Goal: Information Seeking & Learning: Learn about a topic

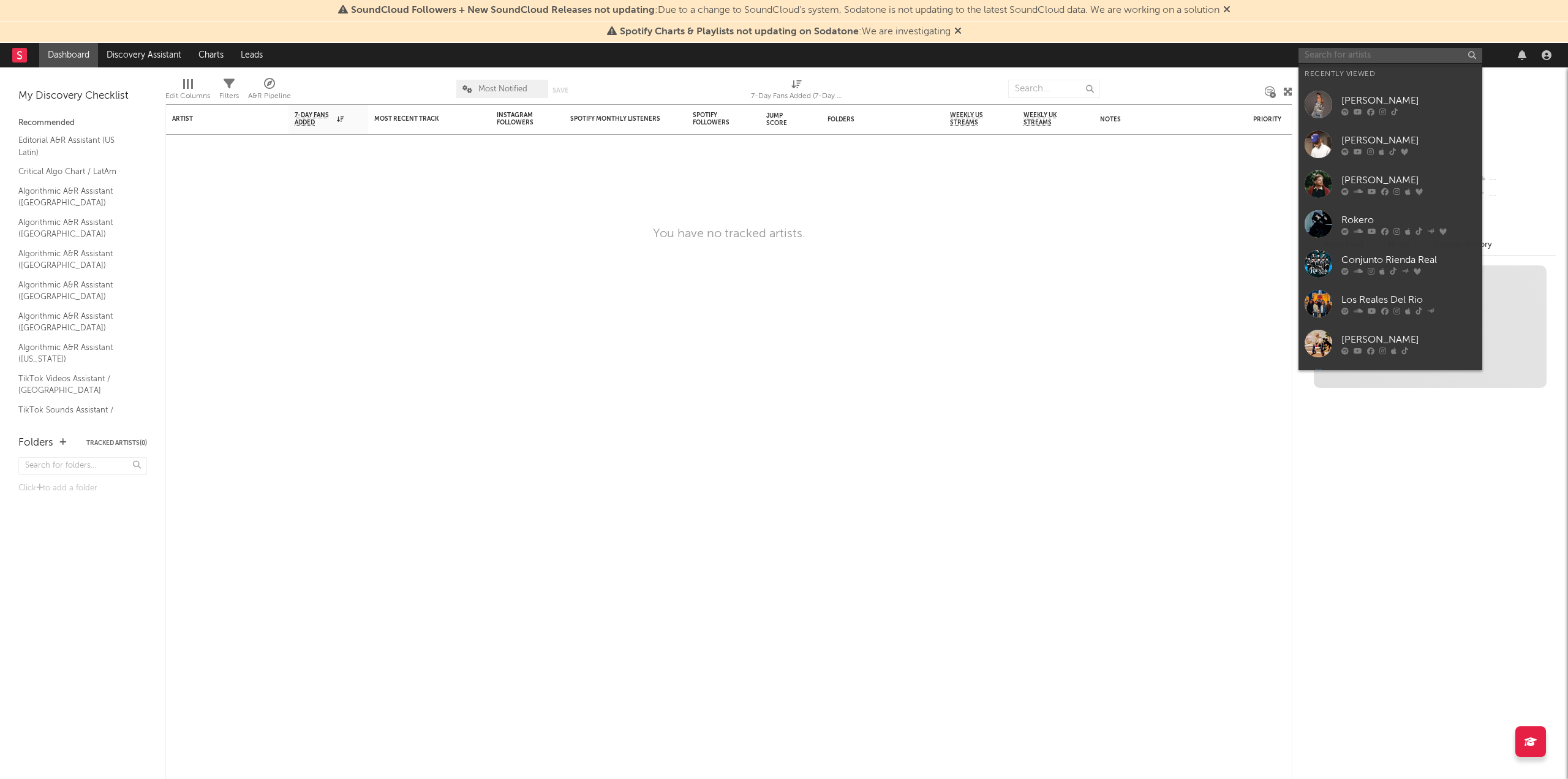
click at [1372, 59] on input "text" at bounding box center [1390, 55] width 184 height 15
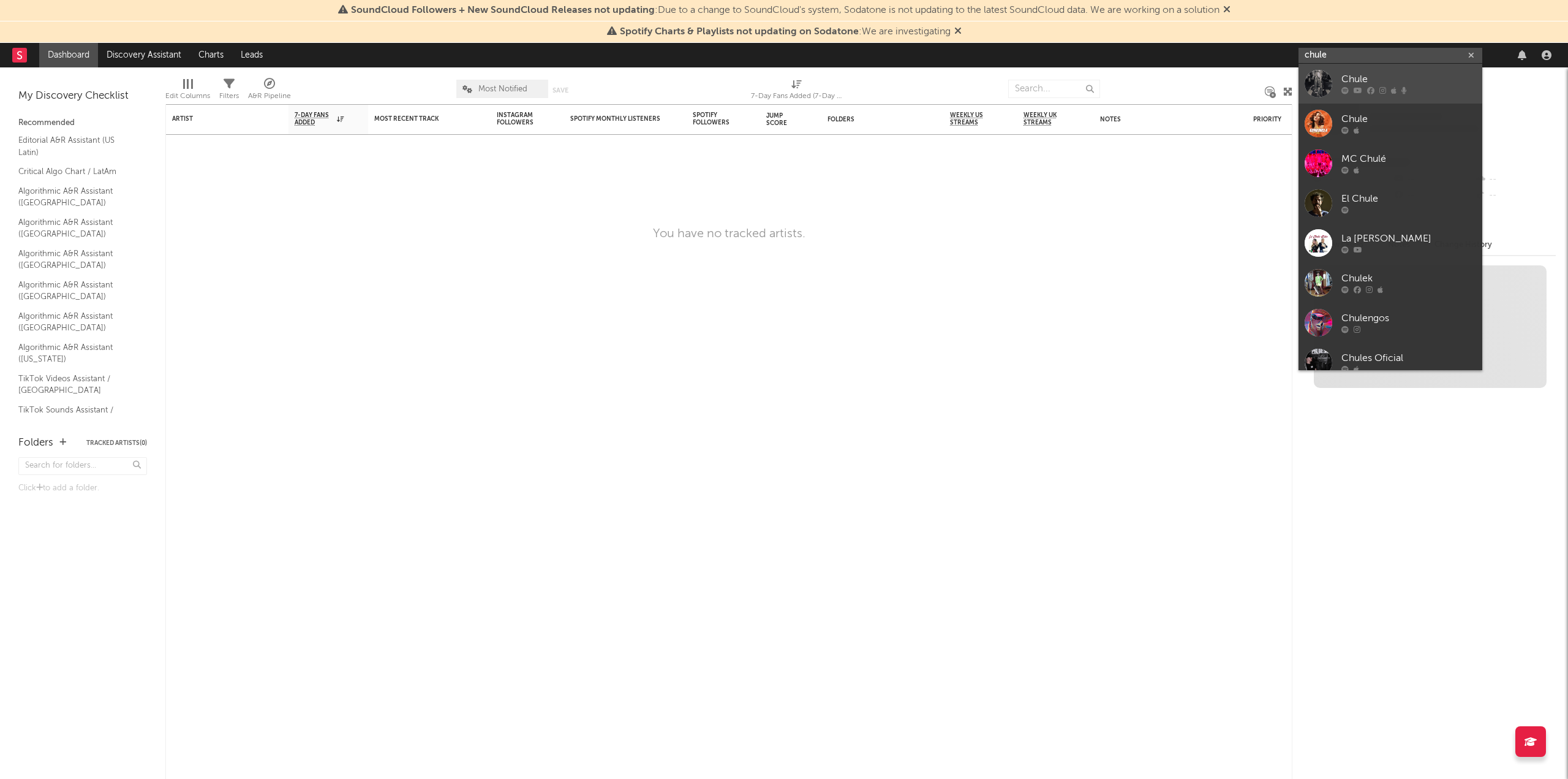
type input "chule"
click at [1354, 84] on div "Chule" at bounding box center [1408, 80] width 135 height 15
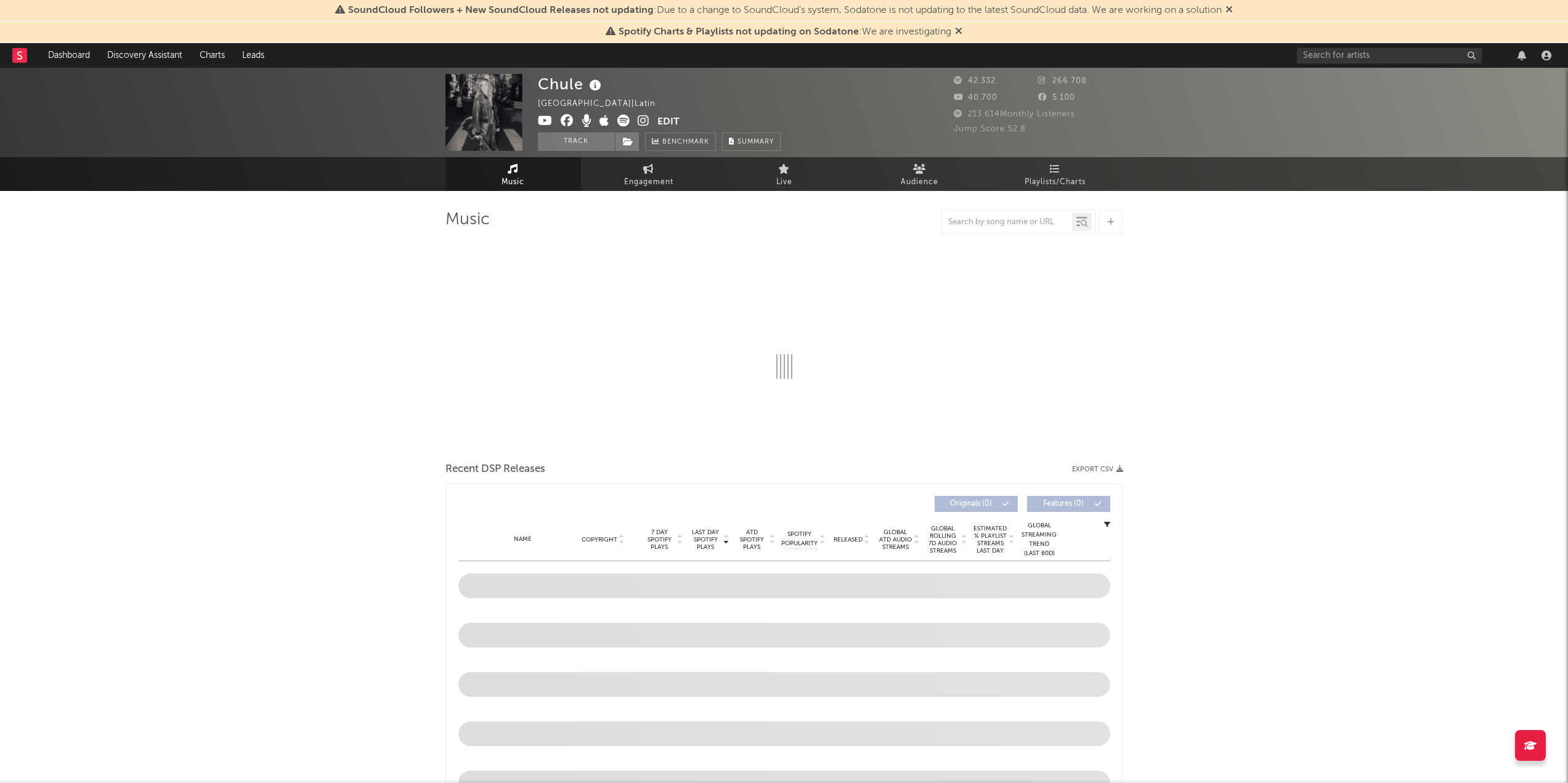
select select "6m"
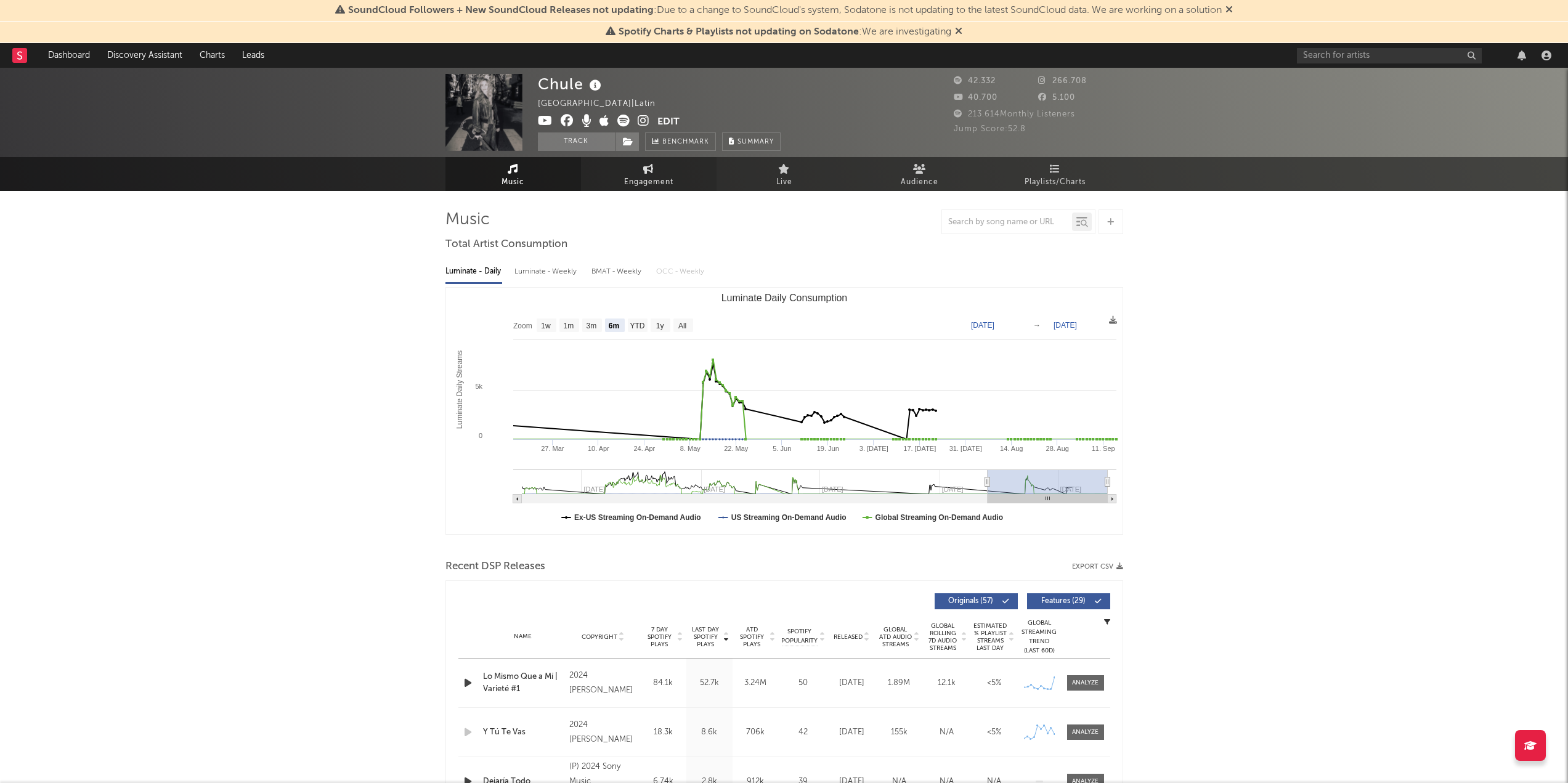
click at [664, 174] on link "Engagement" at bounding box center [649, 174] width 135 height 34
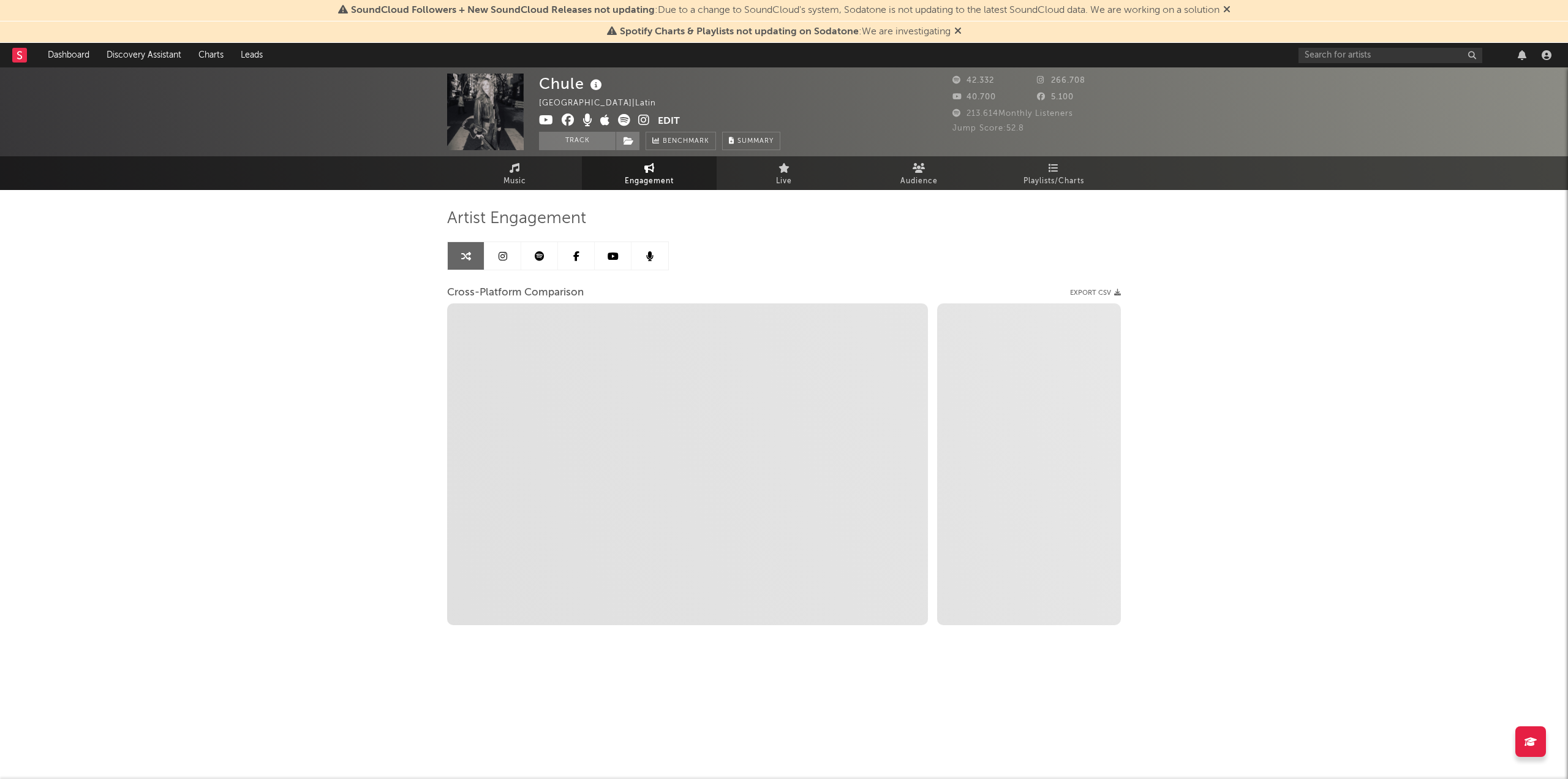
select select "1w"
select select "1m"
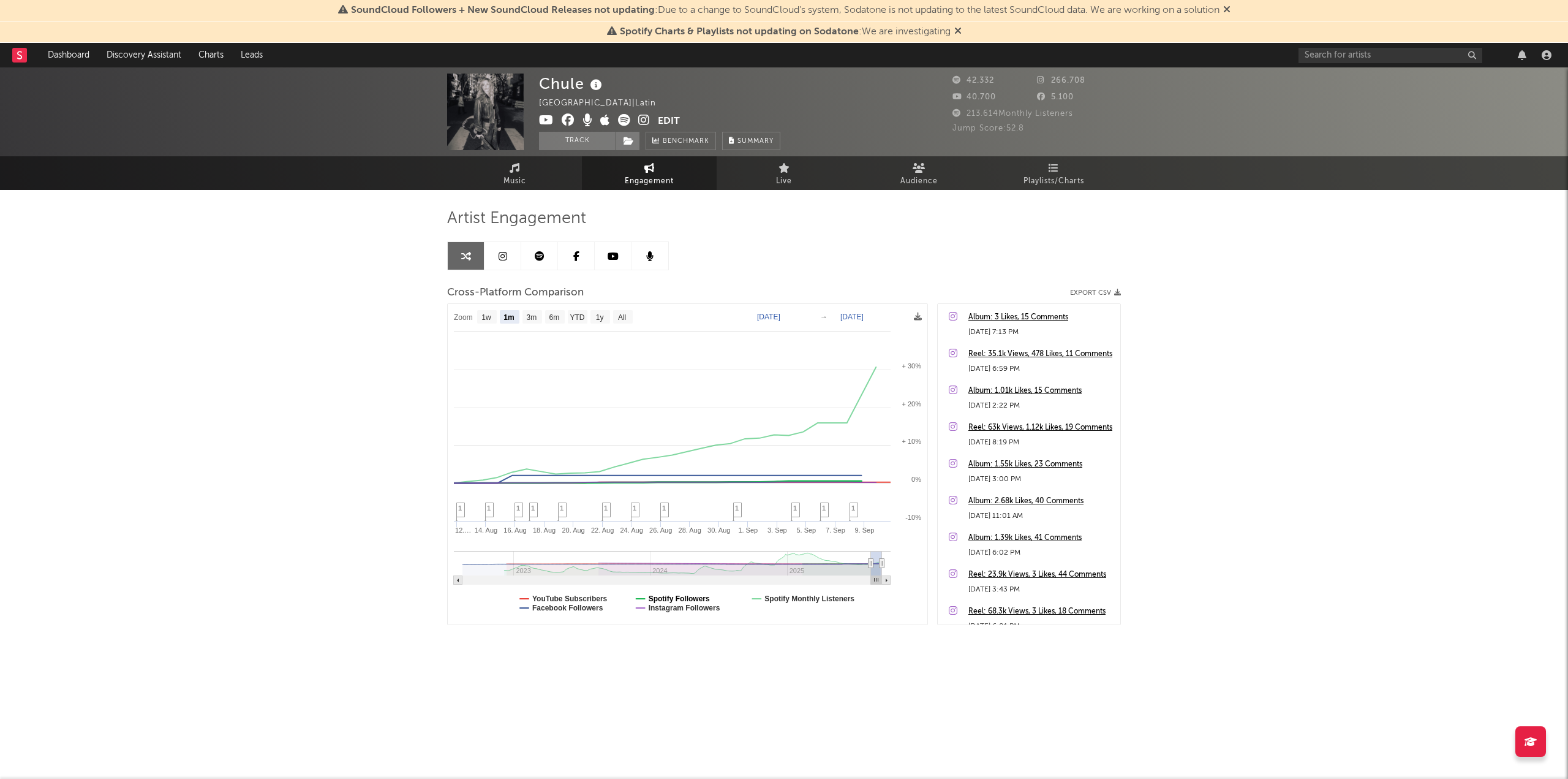
click at [690, 601] on text "Spotify Followers" at bounding box center [679, 598] width 61 height 8
select select "1m"
click at [684, 609] on text "Instagram Followers" at bounding box center [684, 607] width 71 height 8
select select "1m"
click at [581, 598] on text "YouTube Subscribers" at bounding box center [570, 598] width 75 height 8
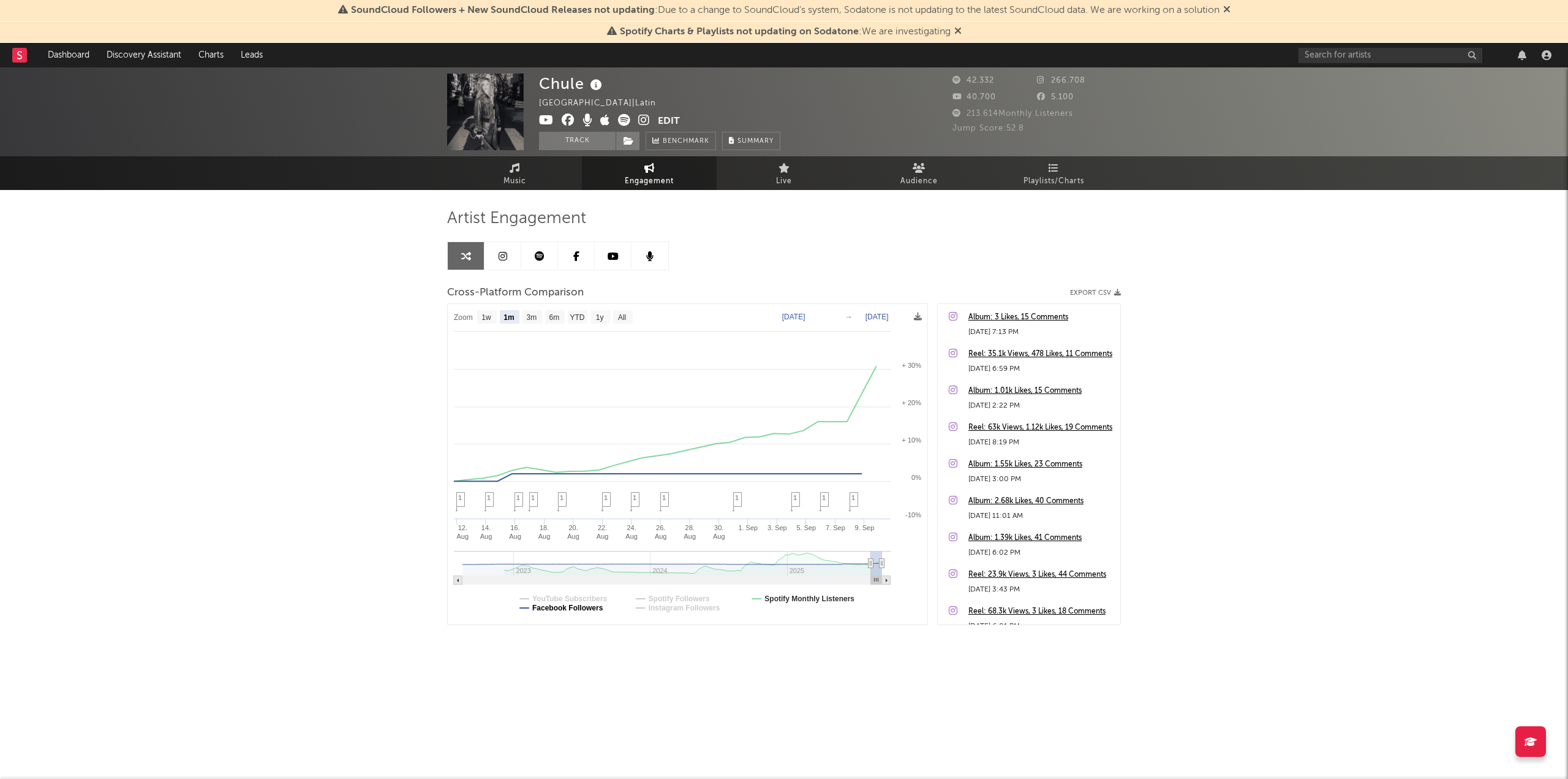
select select "1m"
click at [579, 619] on rect at bounding box center [687, 464] width 479 height 321
click at [576, 604] on text "Facebook Followers" at bounding box center [567, 607] width 71 height 8
select select "1m"
type input "[DATE]"
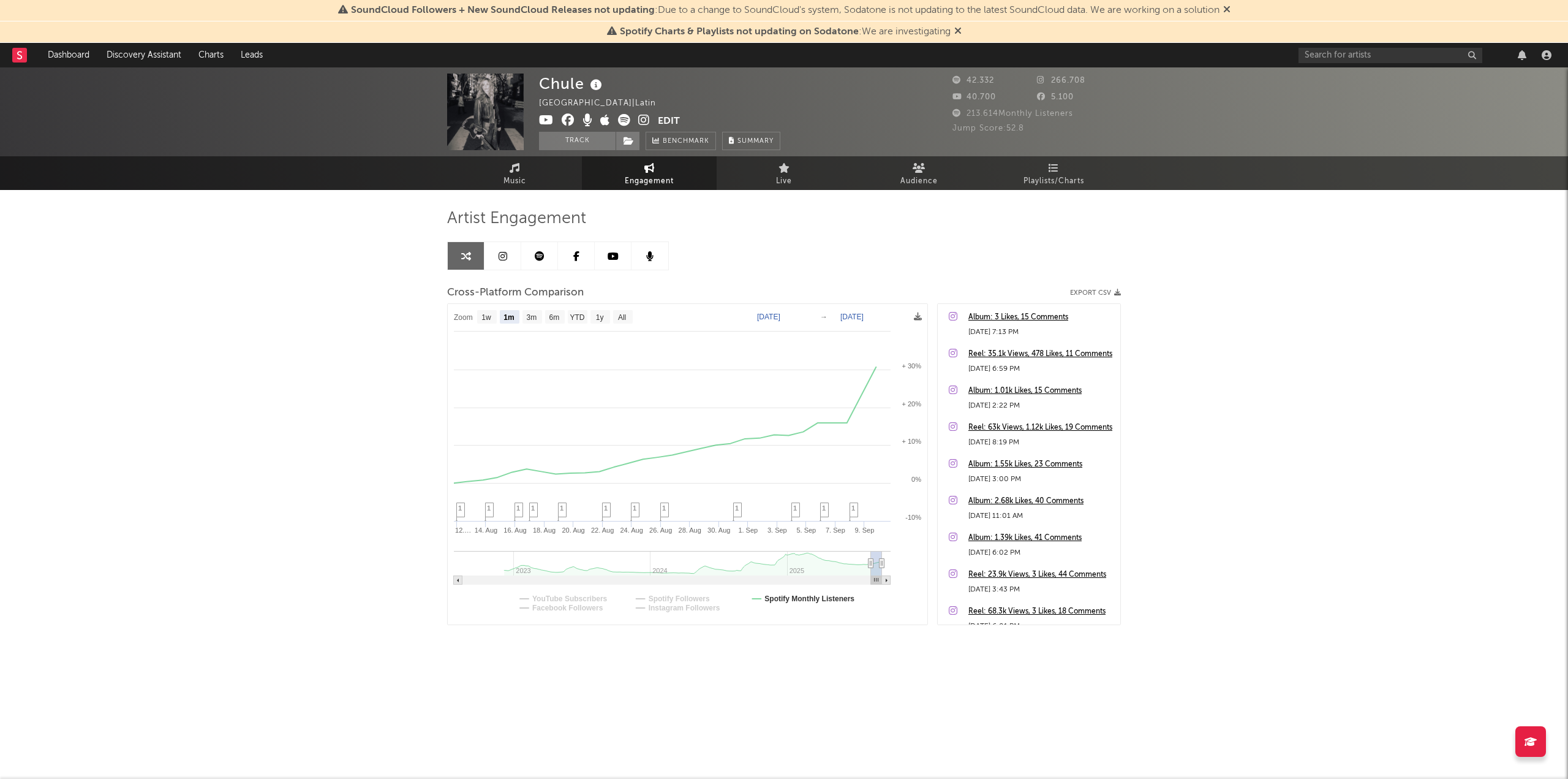
select select "3m"
type input "[DATE]"
select select "1w"
drag, startPoint x: 869, startPoint y: 562, endPoint x: 569, endPoint y: 564, distance: 300.0
type input "[DATE]"
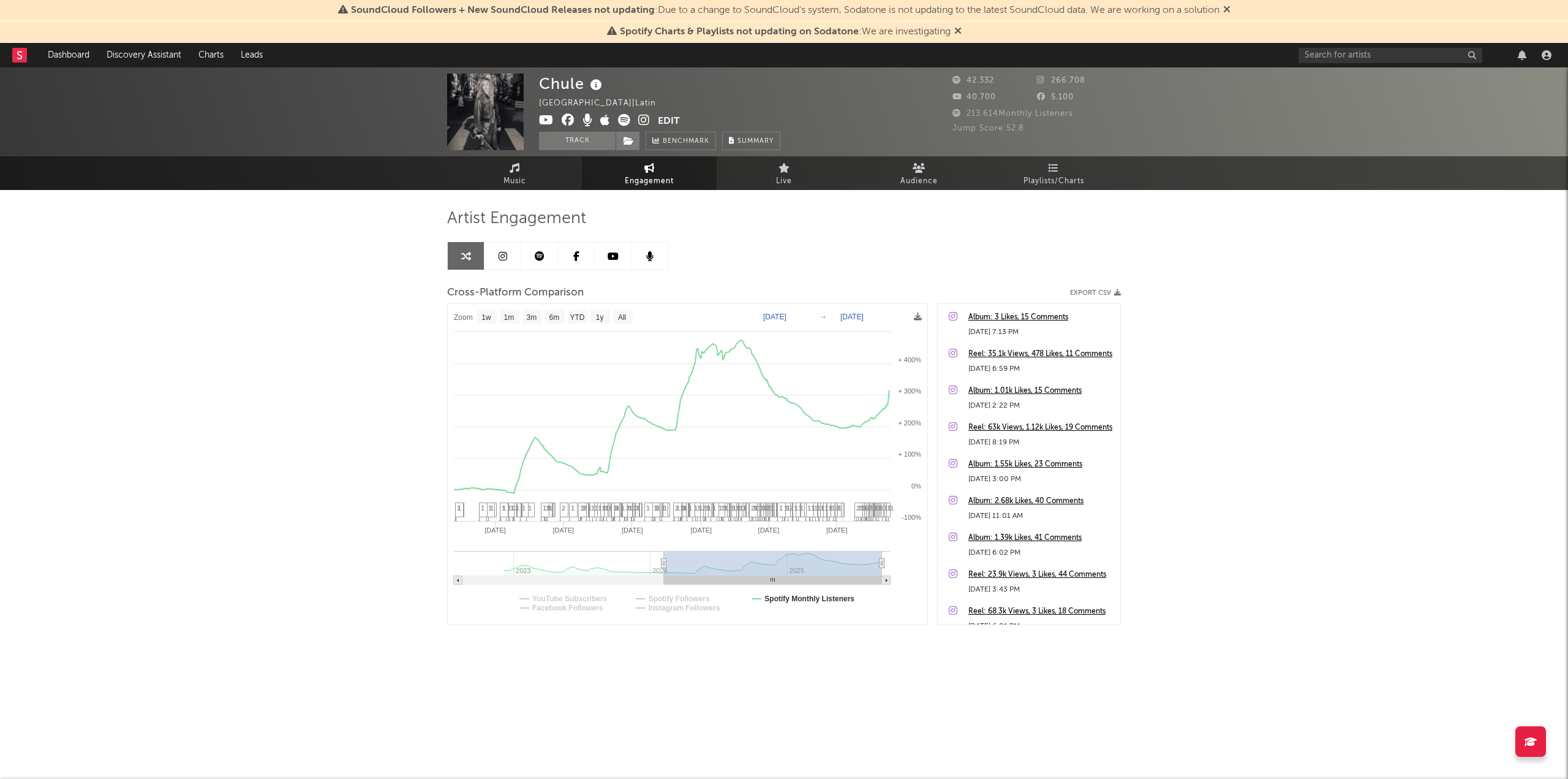
type input "[DATE]"
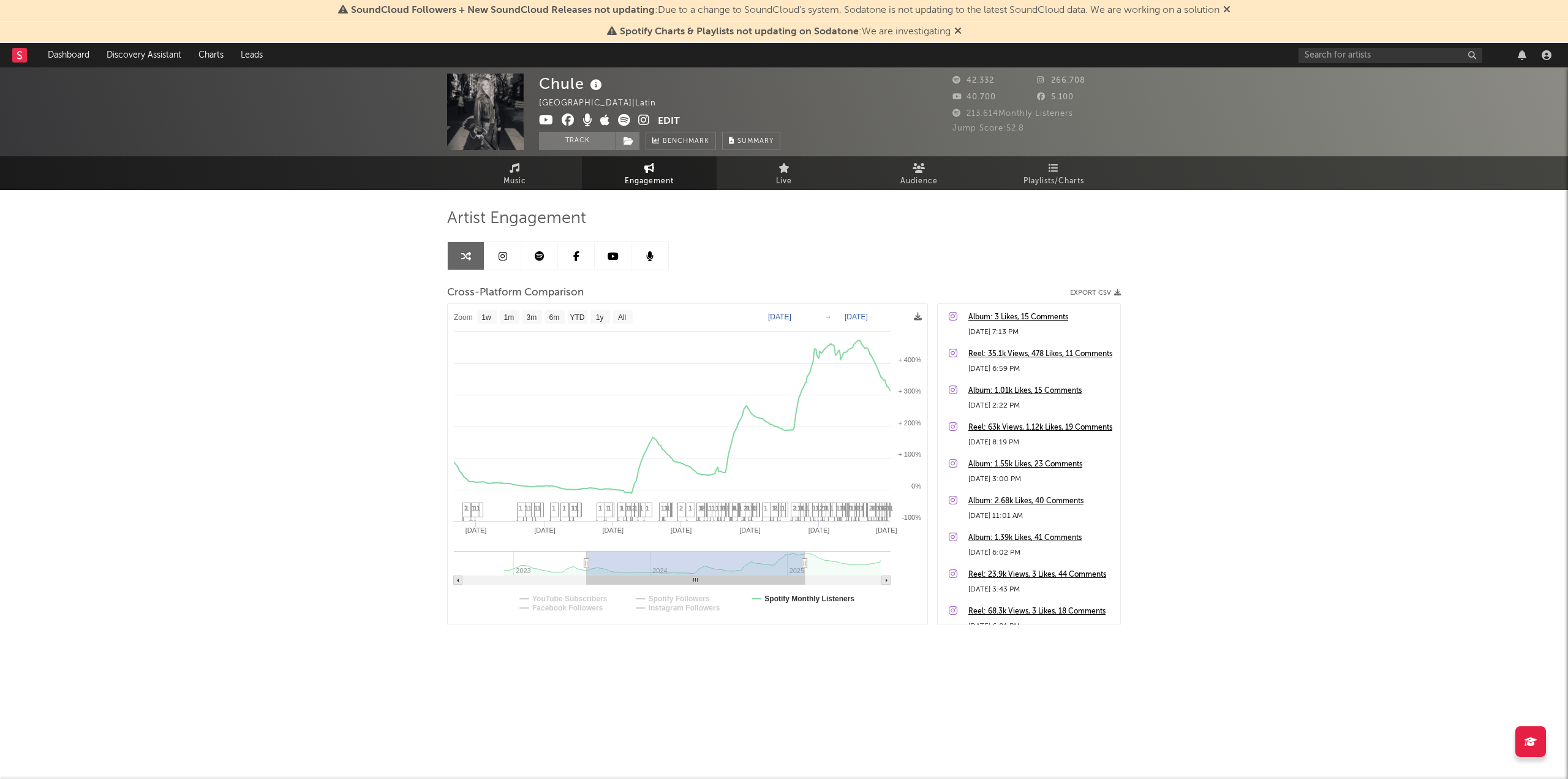
type input "[DATE]"
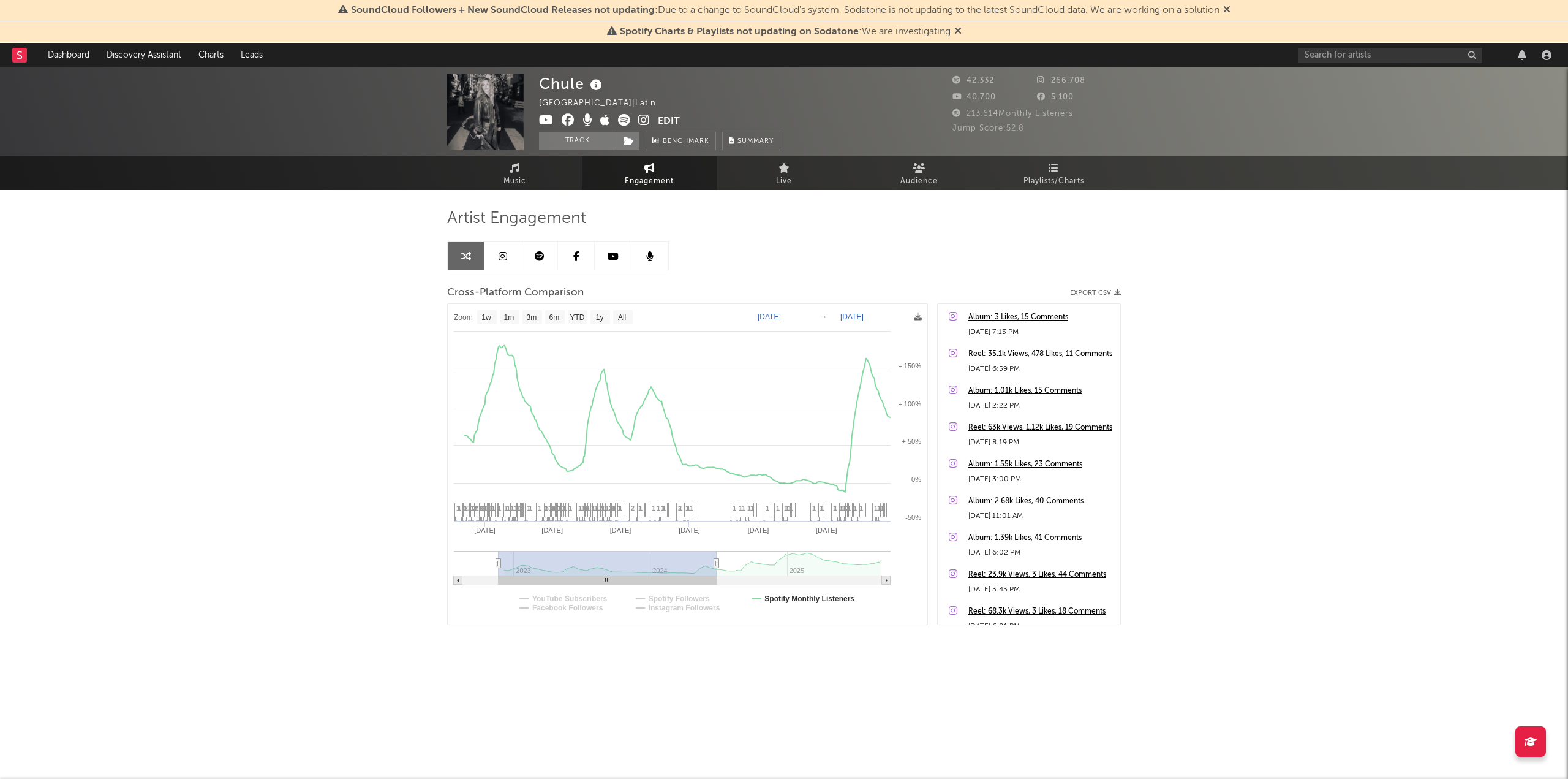
type input "[DATE]"
select select "1w"
drag, startPoint x: 667, startPoint y: 565, endPoint x: 502, endPoint y: 565, distance: 165.0
type input "[DATE]"
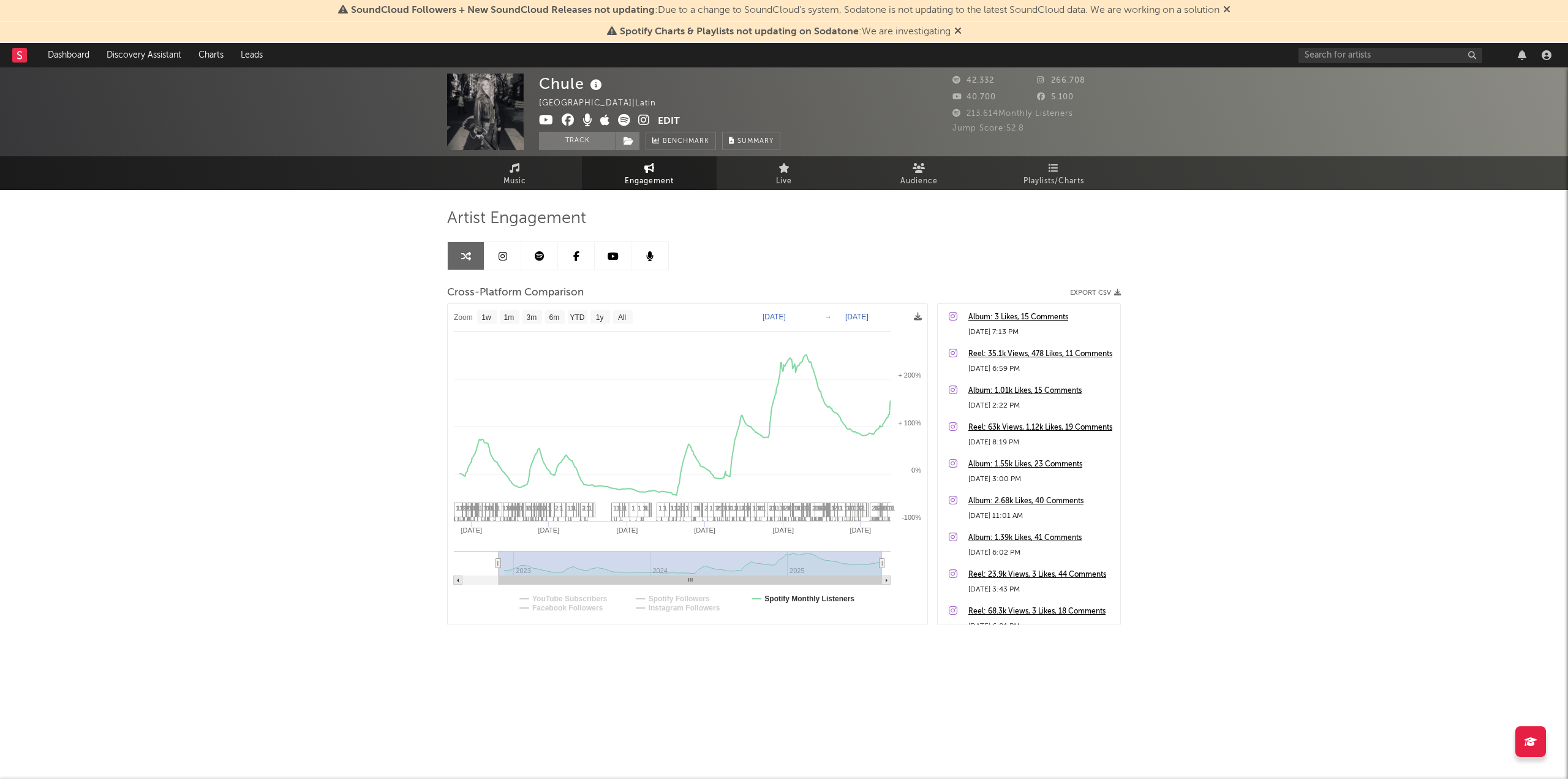
select select "1w"
click at [535, 175] on link "Music" at bounding box center [514, 173] width 135 height 34
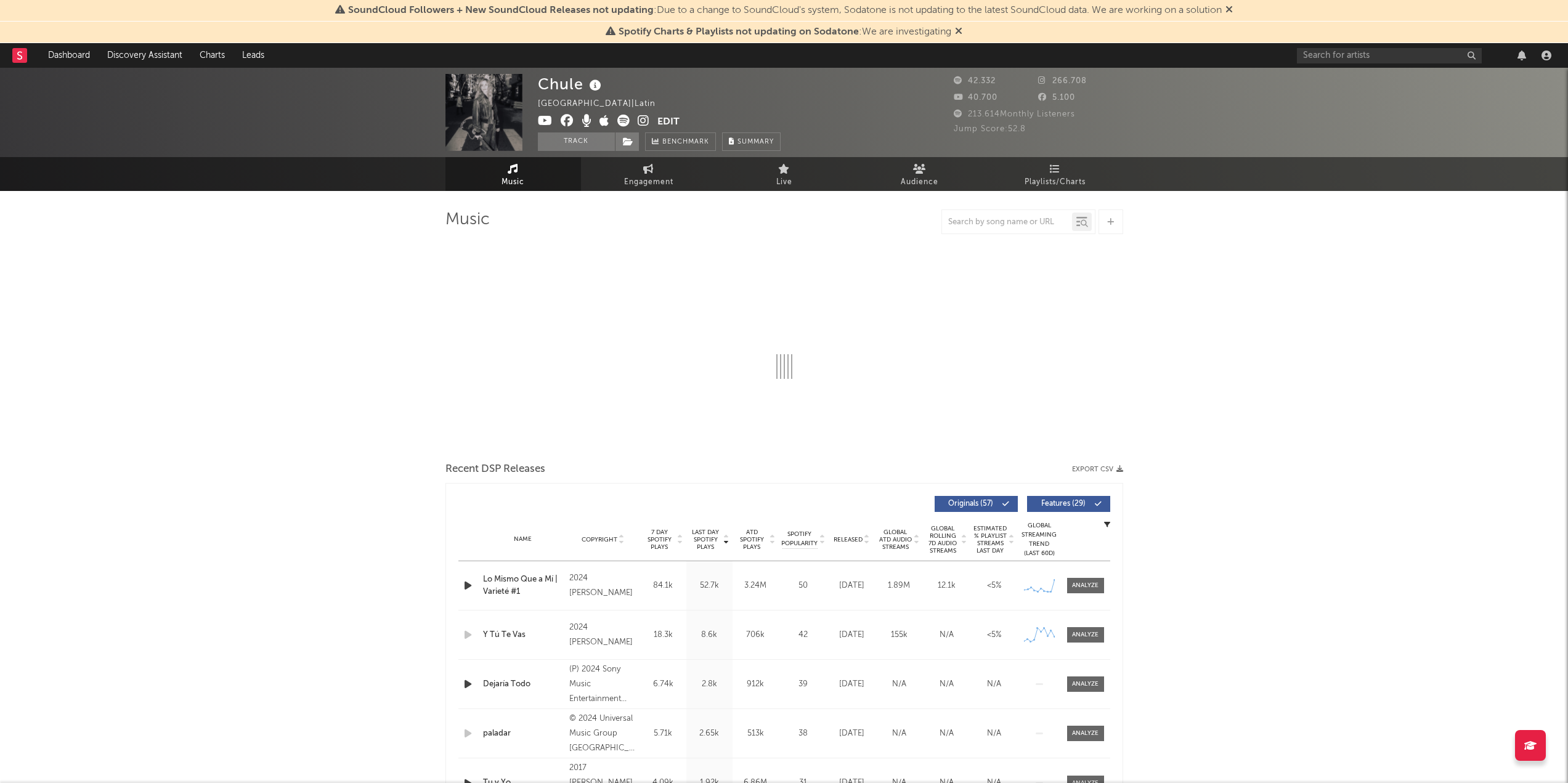
select select "6m"
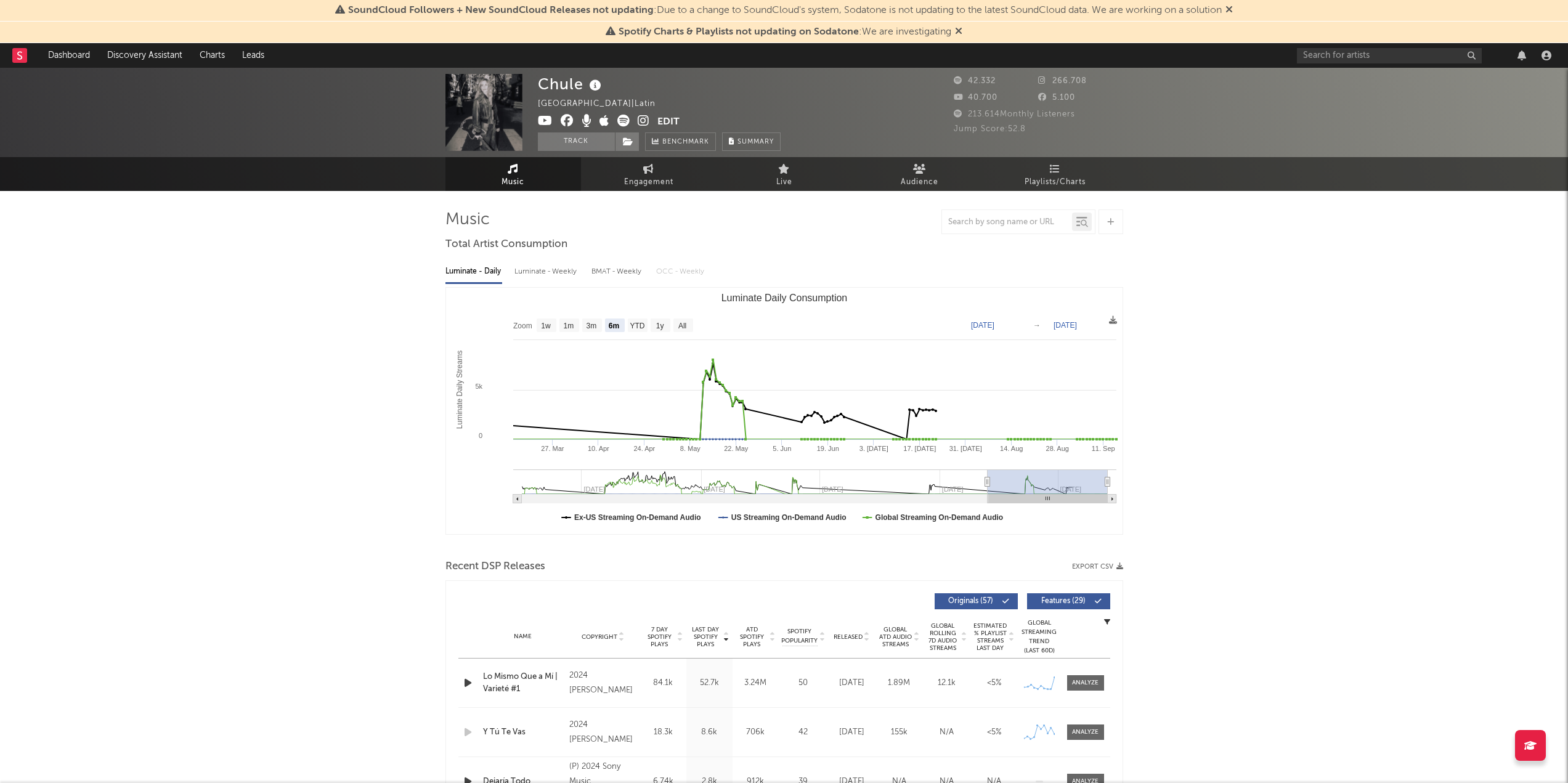
click at [960, 33] on icon at bounding box center [959, 30] width 8 height 10
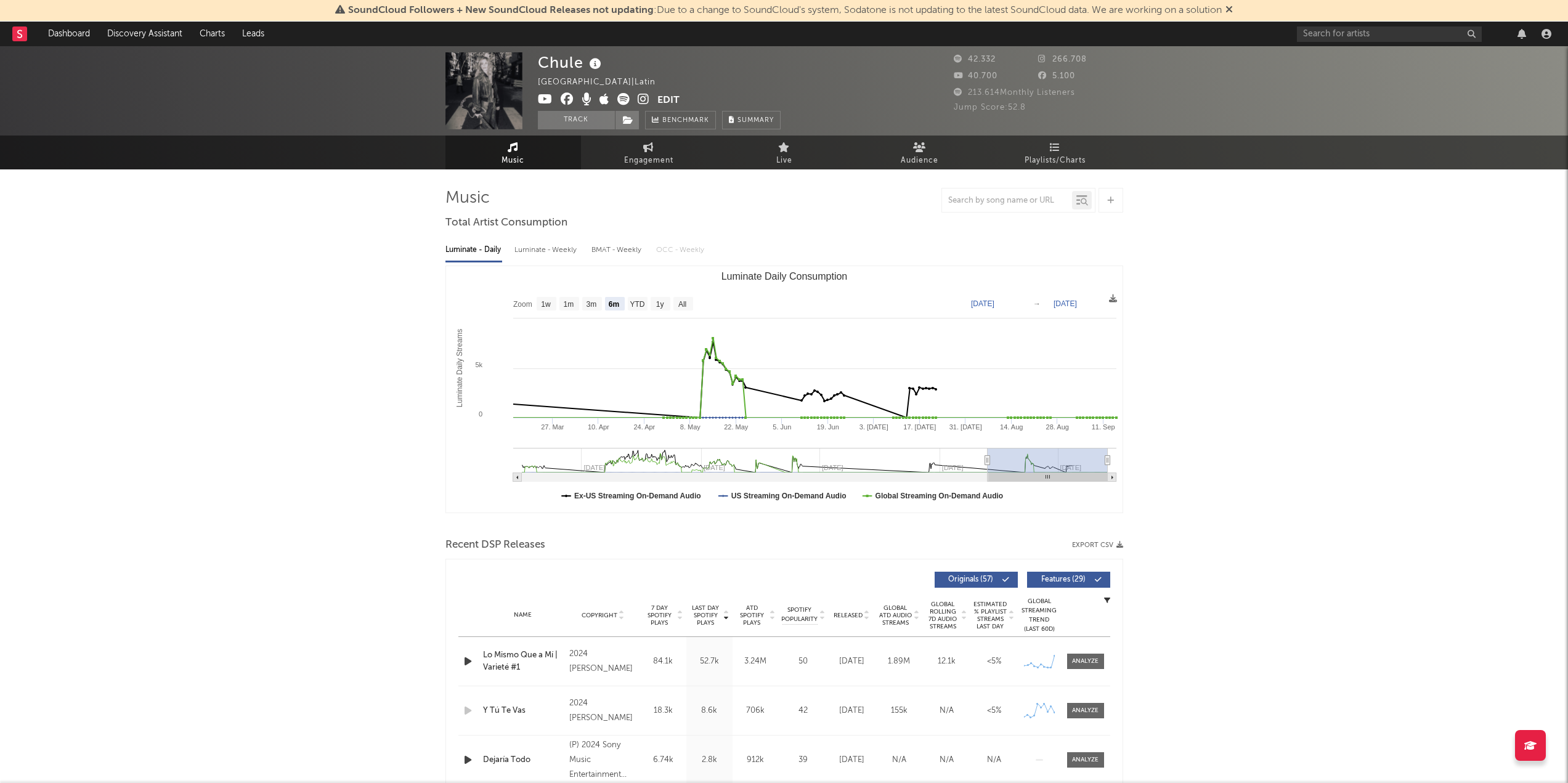
click at [1233, 11] on icon at bounding box center [1229, 9] width 8 height 10
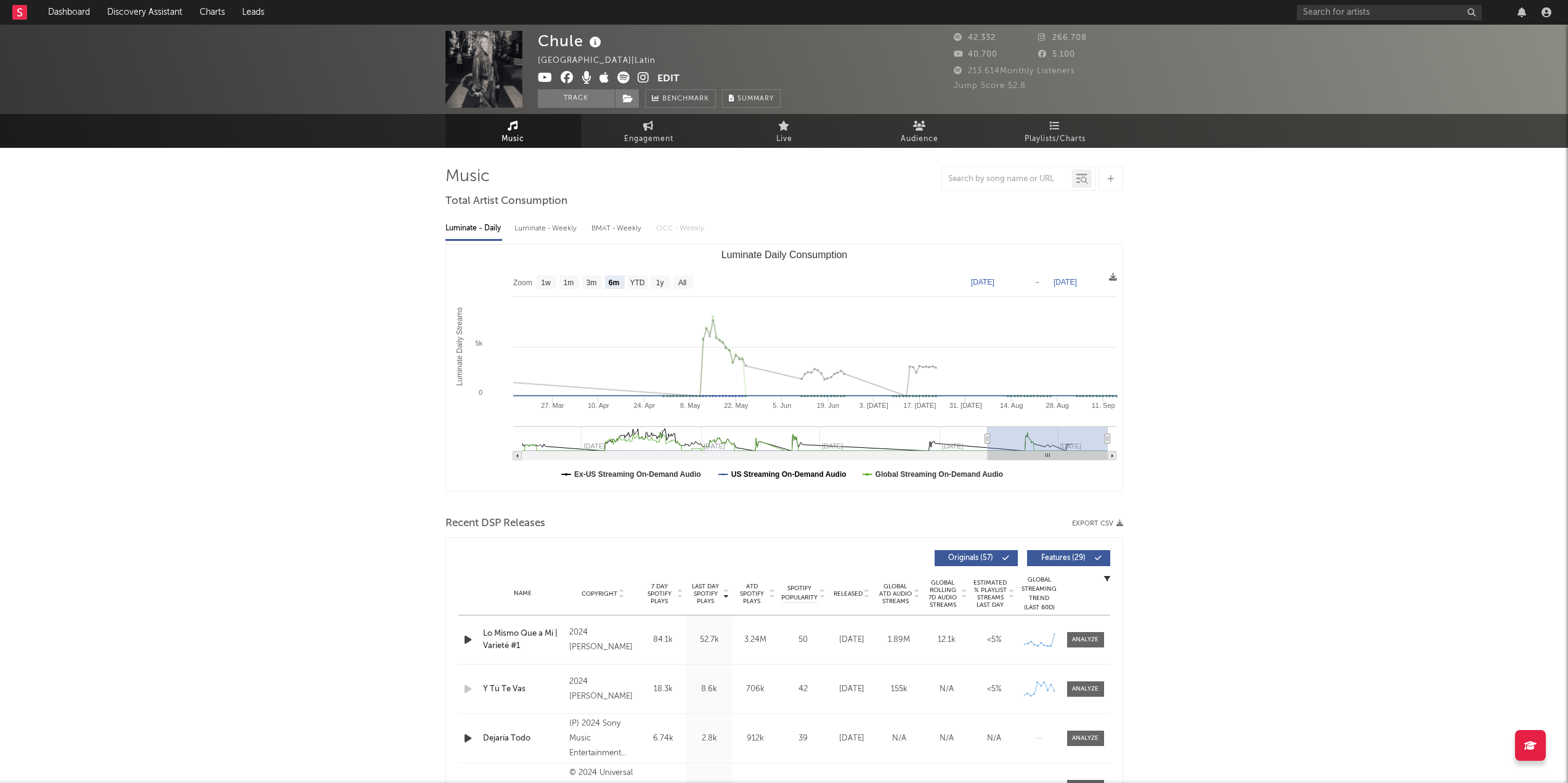
click at [786, 471] on text "US Streaming On-Demand Audio" at bounding box center [788, 474] width 115 height 8
click at [649, 471] on text "Ex-US Streaming On-Demand Audio" at bounding box center [638, 474] width 127 height 8
